Goal: Use online tool/utility

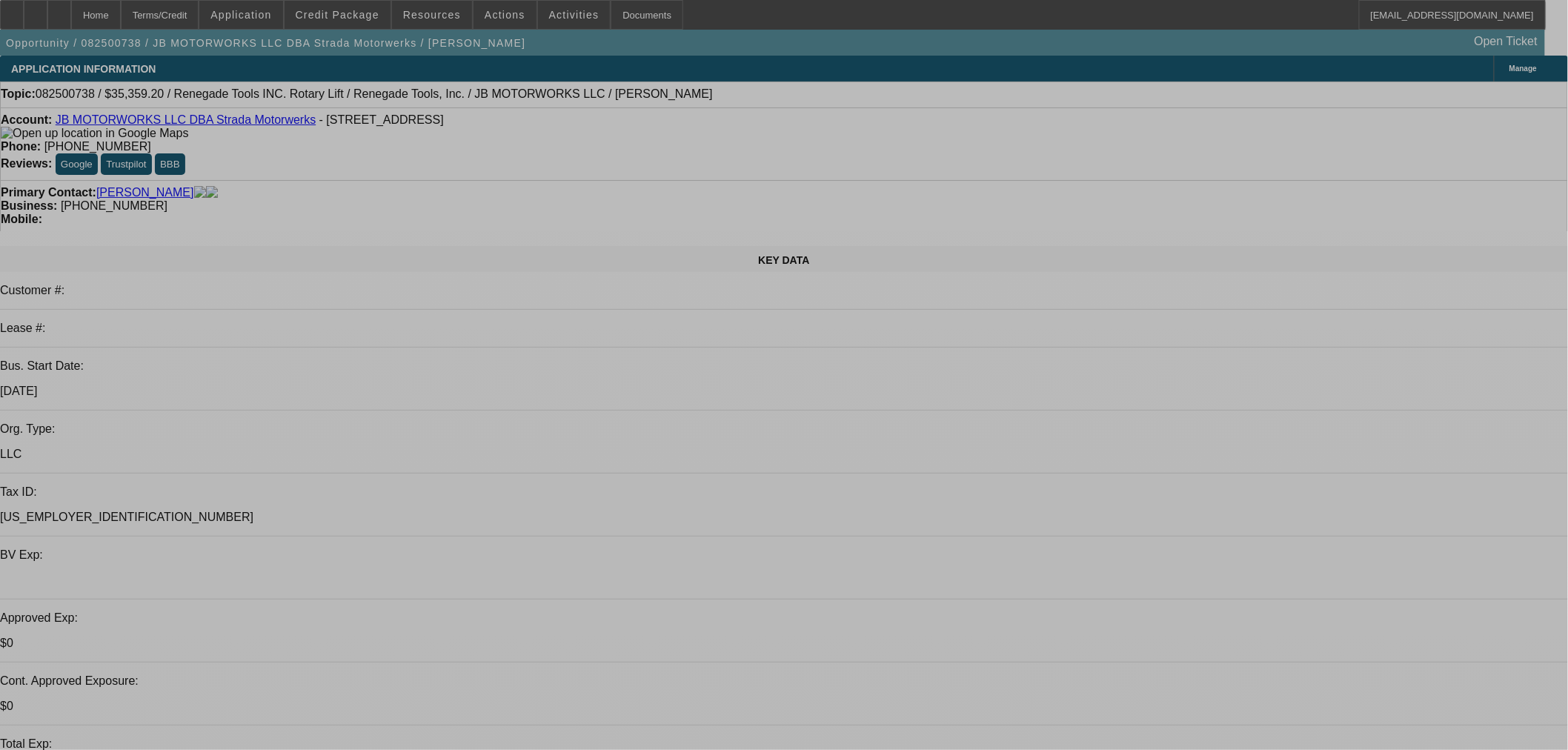
select select "0"
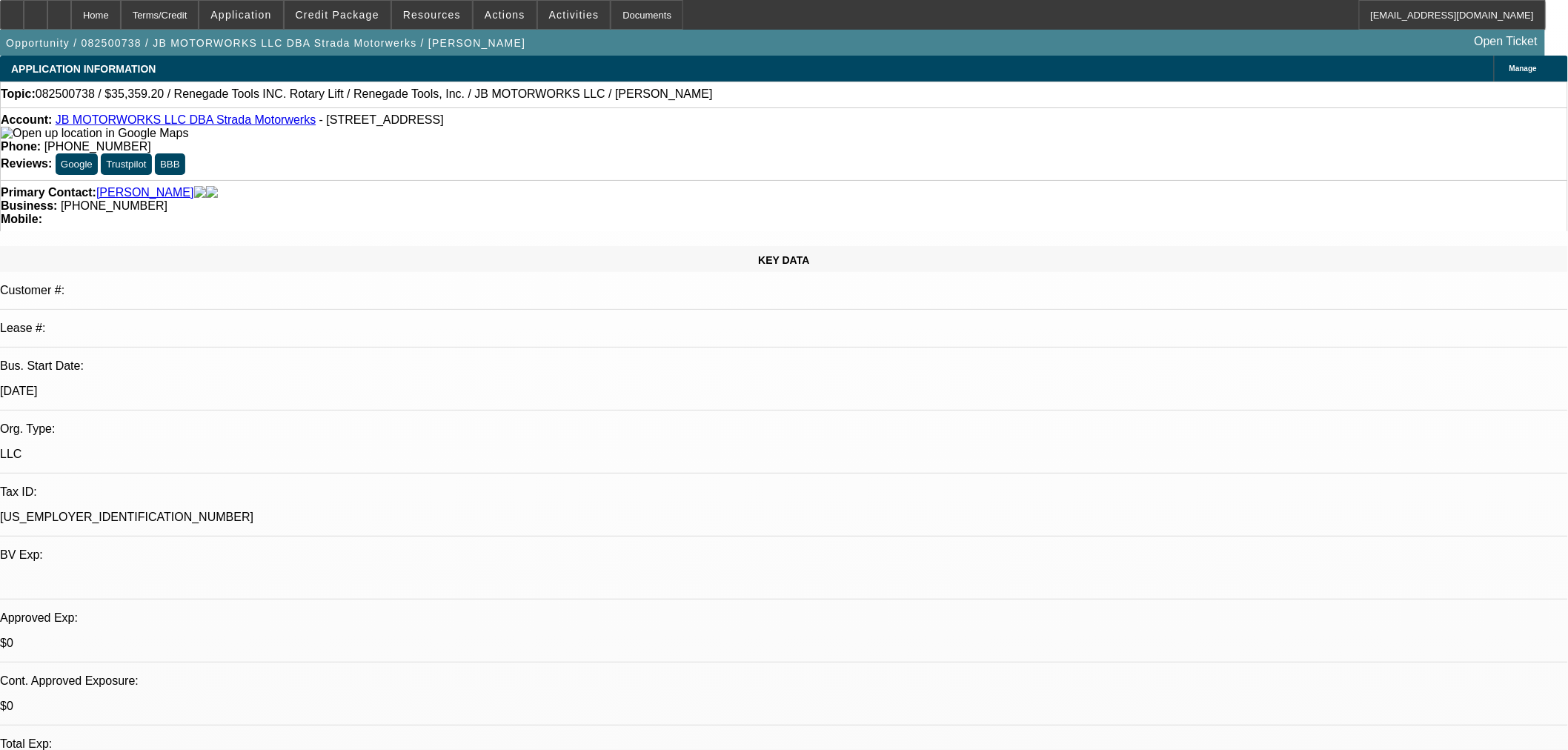
select select "3"
select select "0.1"
select select "4"
select select "0"
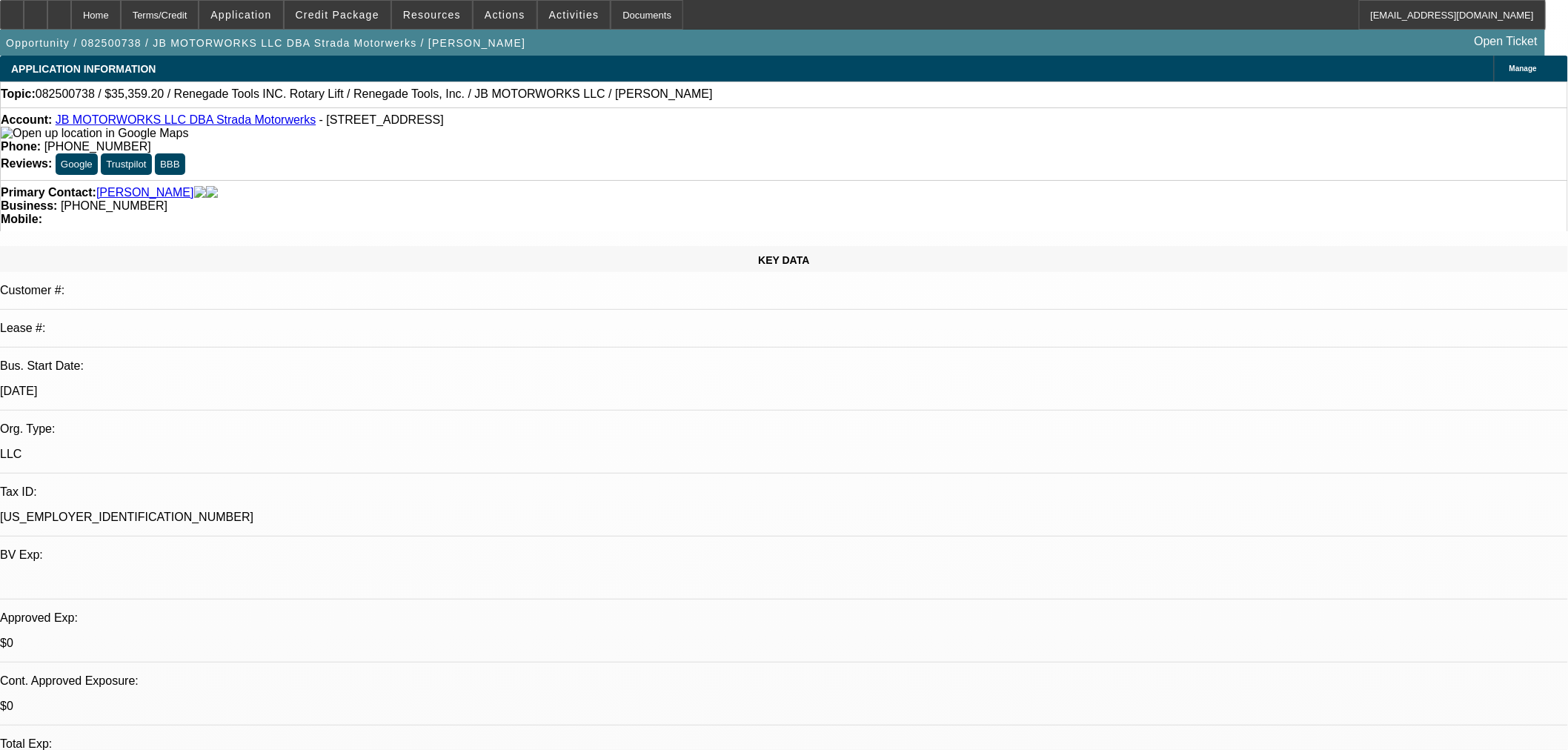
select select "3"
select select "0.1"
select select "4"
